Goal: Task Accomplishment & Management: Use online tool/utility

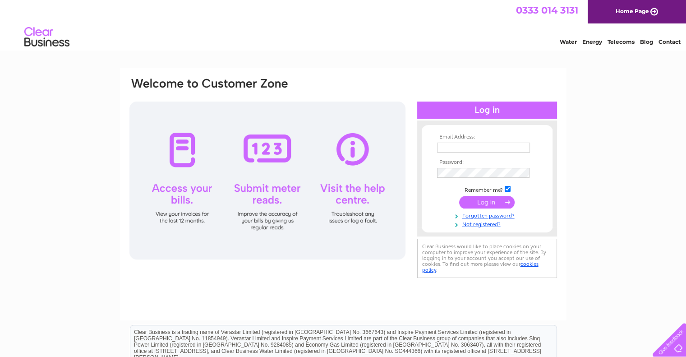
drag, startPoint x: 0, startPoint y: 0, endPoint x: 467, endPoint y: 143, distance: 488.6
click at [467, 143] on input "text" at bounding box center [483, 148] width 93 height 10
type input "carole_lightfoot@sky.com"
click at [505, 206] on input "submit" at bounding box center [486, 202] width 55 height 13
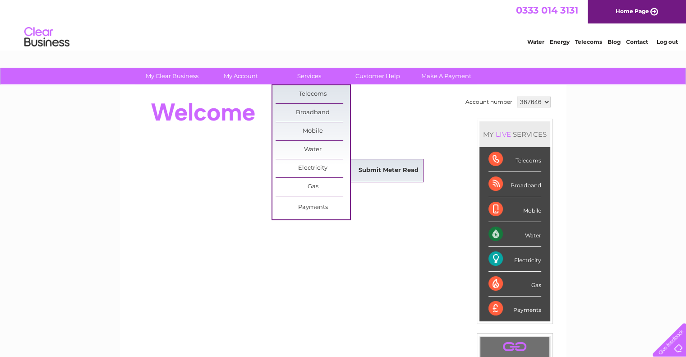
click at [372, 172] on link "Submit Meter Read" at bounding box center [388, 171] width 74 height 18
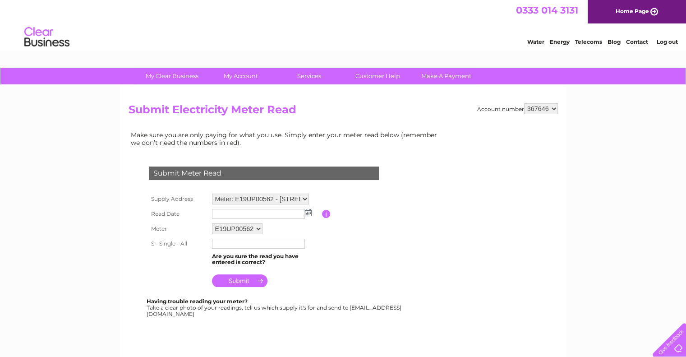
click at [309, 212] on img at bounding box center [308, 212] width 7 height 7
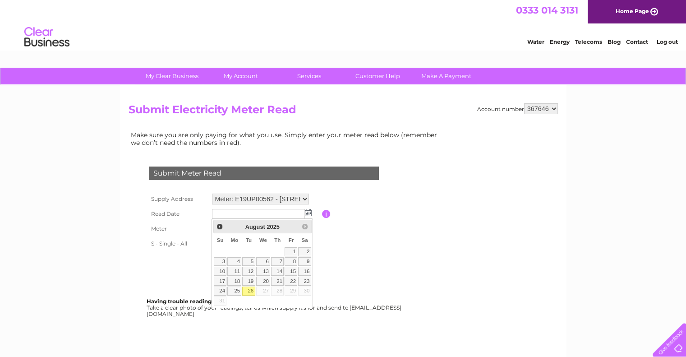
click at [251, 290] on link "26" at bounding box center [248, 290] width 13 height 9
type input "2025/08/26"
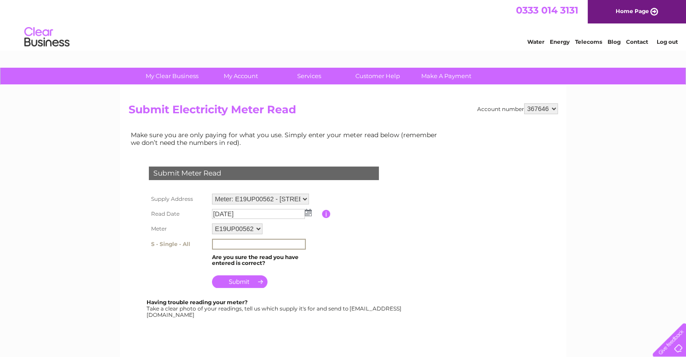
click at [271, 244] on input "text" at bounding box center [259, 244] width 94 height 11
type input "139767"
click at [231, 281] on input "submit" at bounding box center [239, 280] width 55 height 13
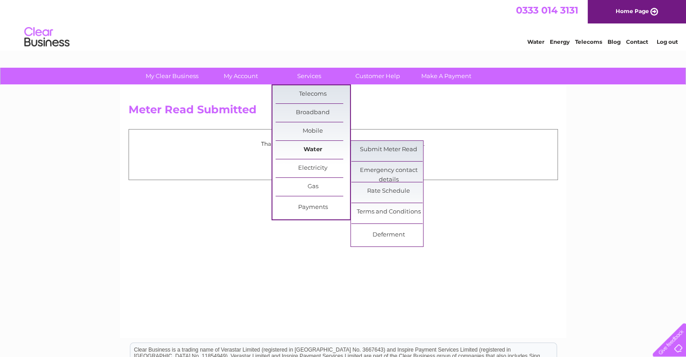
click at [324, 148] on link "Water" at bounding box center [313, 150] width 74 height 18
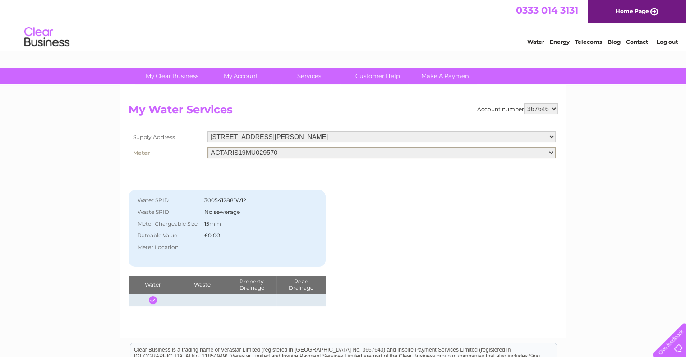
click at [551, 153] on select "ACTARIS19MU029570" at bounding box center [382, 153] width 348 height 12
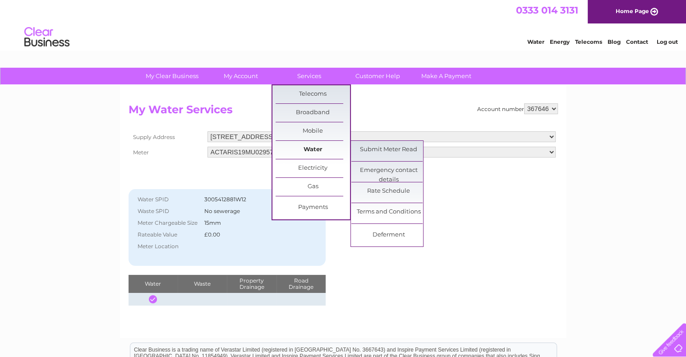
click at [305, 148] on link "Water" at bounding box center [313, 150] width 74 height 18
click at [368, 153] on link "Submit Meter Read" at bounding box center [388, 150] width 74 height 18
